Goal: Task Accomplishment & Management: Manage account settings

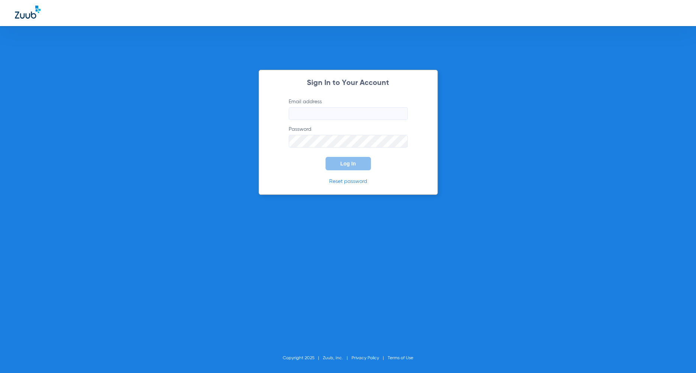
click at [341, 112] on input "Email address" at bounding box center [348, 113] width 119 height 13
type input "[PERSON_NAME][EMAIL_ADDRESS][PERSON_NAME][DOMAIN_NAME]"
click at [365, 161] on button "Log In" at bounding box center [348, 163] width 45 height 13
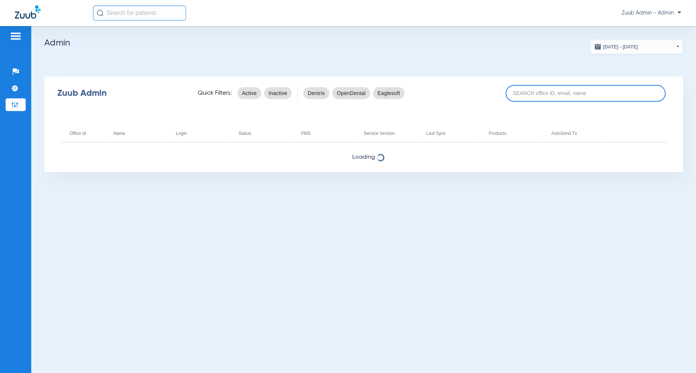
click at [536, 90] on input at bounding box center [586, 93] width 160 height 17
paste input "17004613"
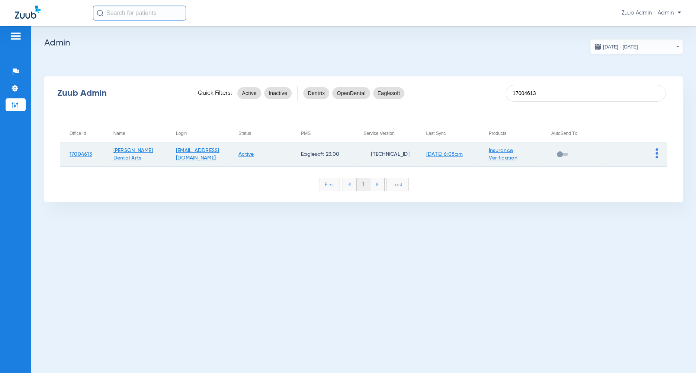
type input "17004613"
click at [656, 151] on img at bounding box center [657, 153] width 3 height 10
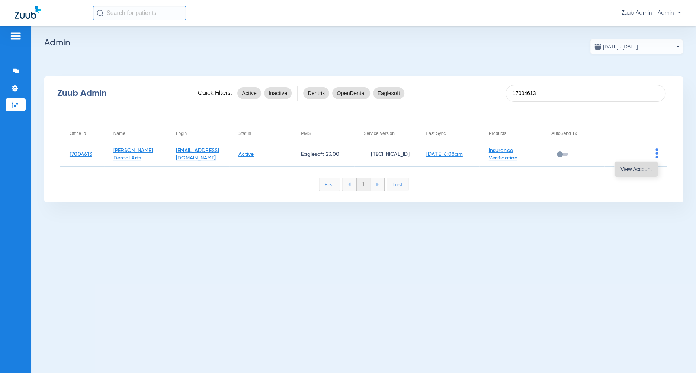
click at [649, 167] on span "View Account" at bounding box center [636, 168] width 31 height 5
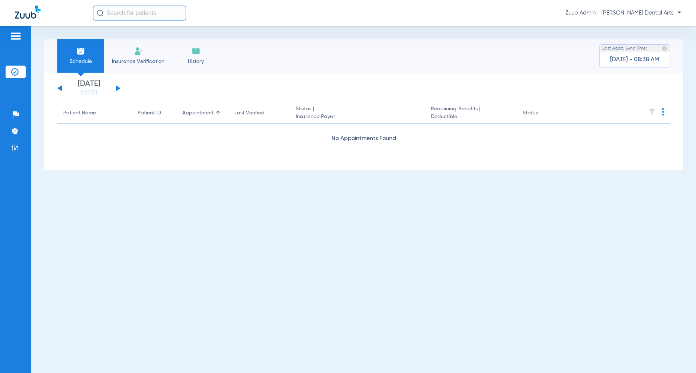
click at [118, 88] on button at bounding box center [118, 88] width 4 height 6
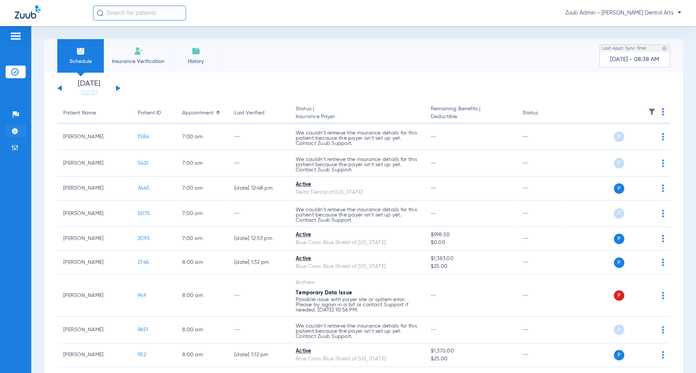
click at [13, 132] on img at bounding box center [14, 130] width 7 height 7
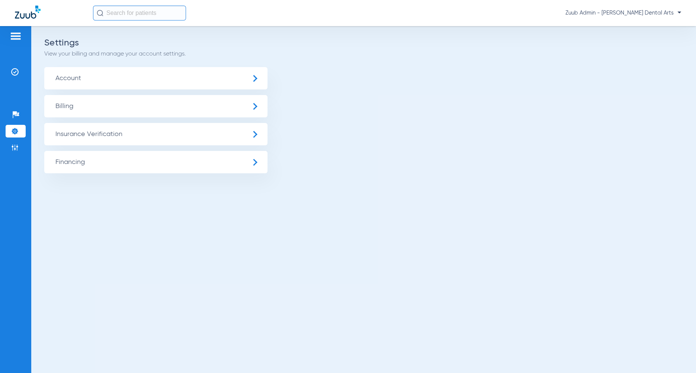
click at [68, 134] on span "Insurance Verification" at bounding box center [155, 134] width 223 height 22
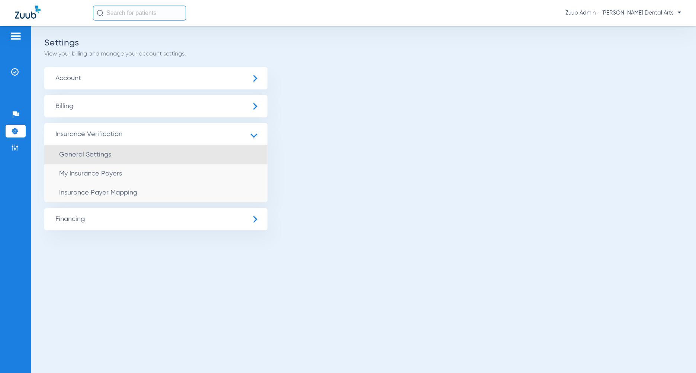
click at [79, 153] on span "General Settings" at bounding box center [85, 154] width 52 height 7
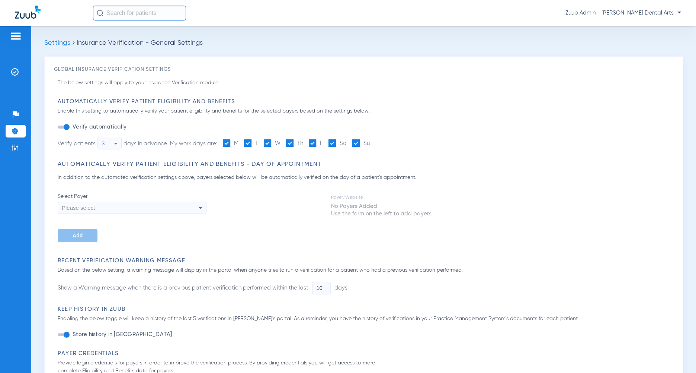
type input "0"
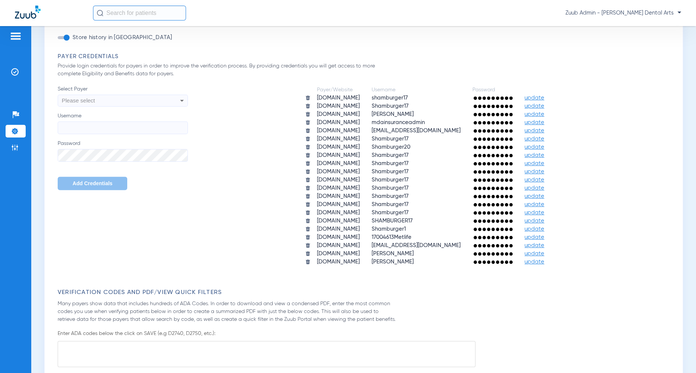
scroll to position [424, 0]
